Goal: Information Seeking & Learning: Learn about a topic

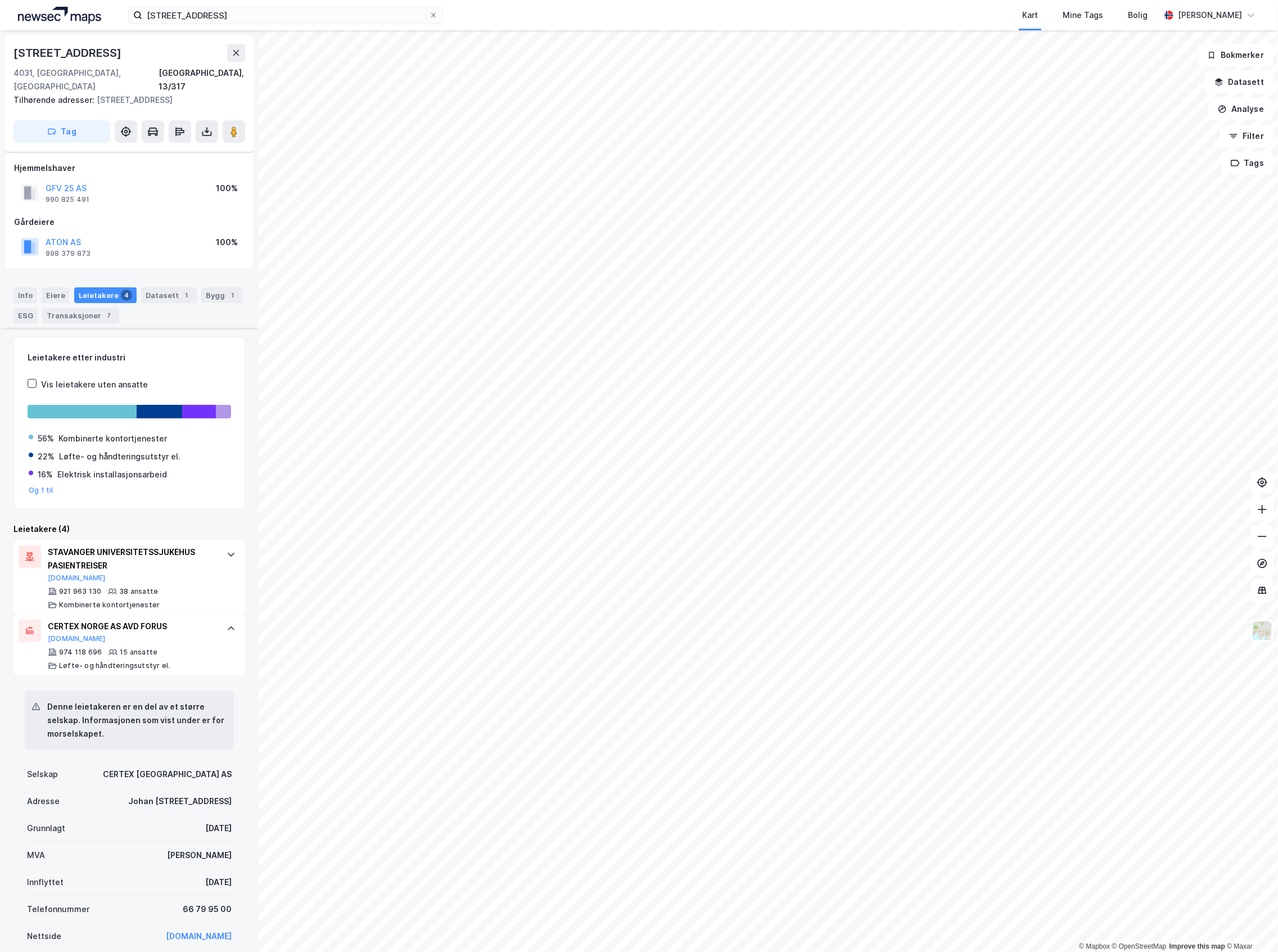
scroll to position [225, 0]
